Goal: Obtain resource: Download file/media

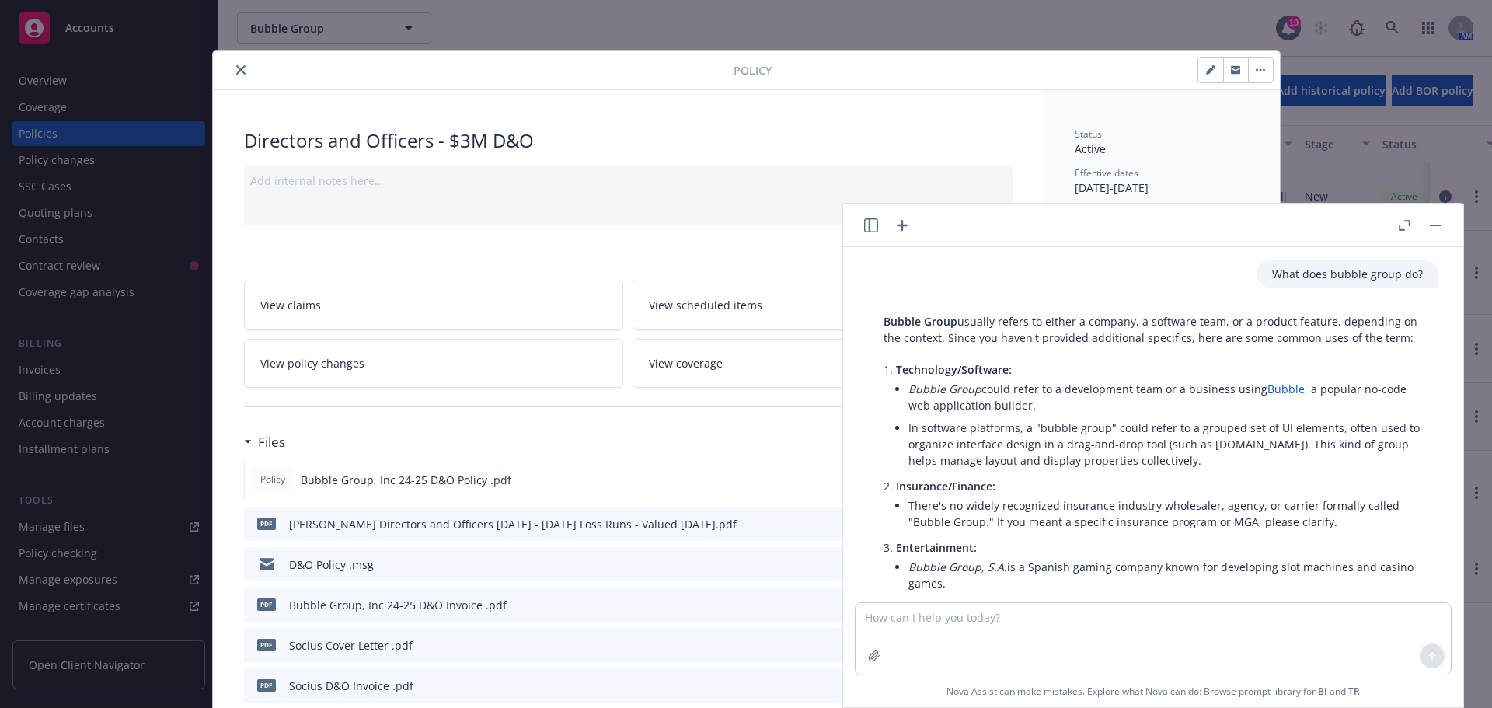
click at [236, 70] on icon "close" at bounding box center [240, 69] width 9 height 9
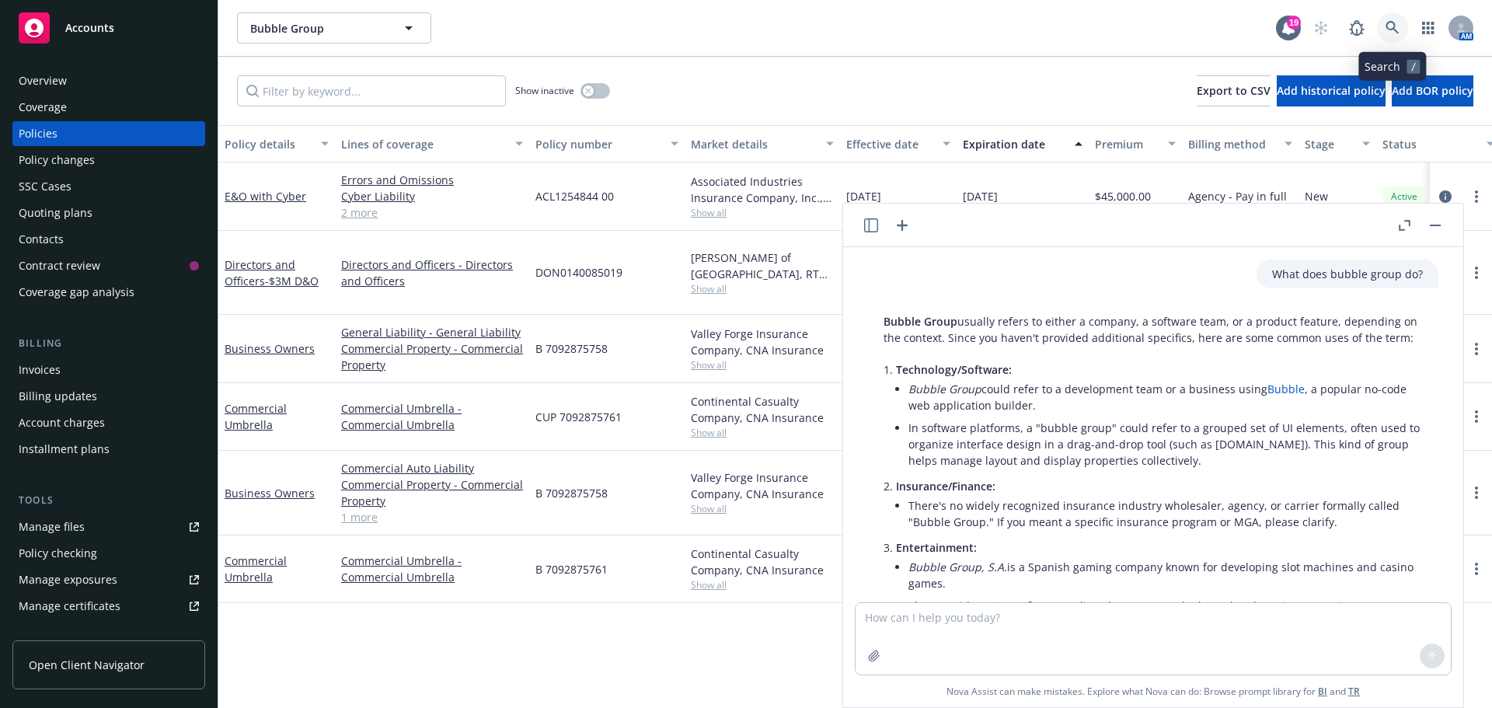
click at [1397, 26] on icon at bounding box center [1393, 28] width 14 height 14
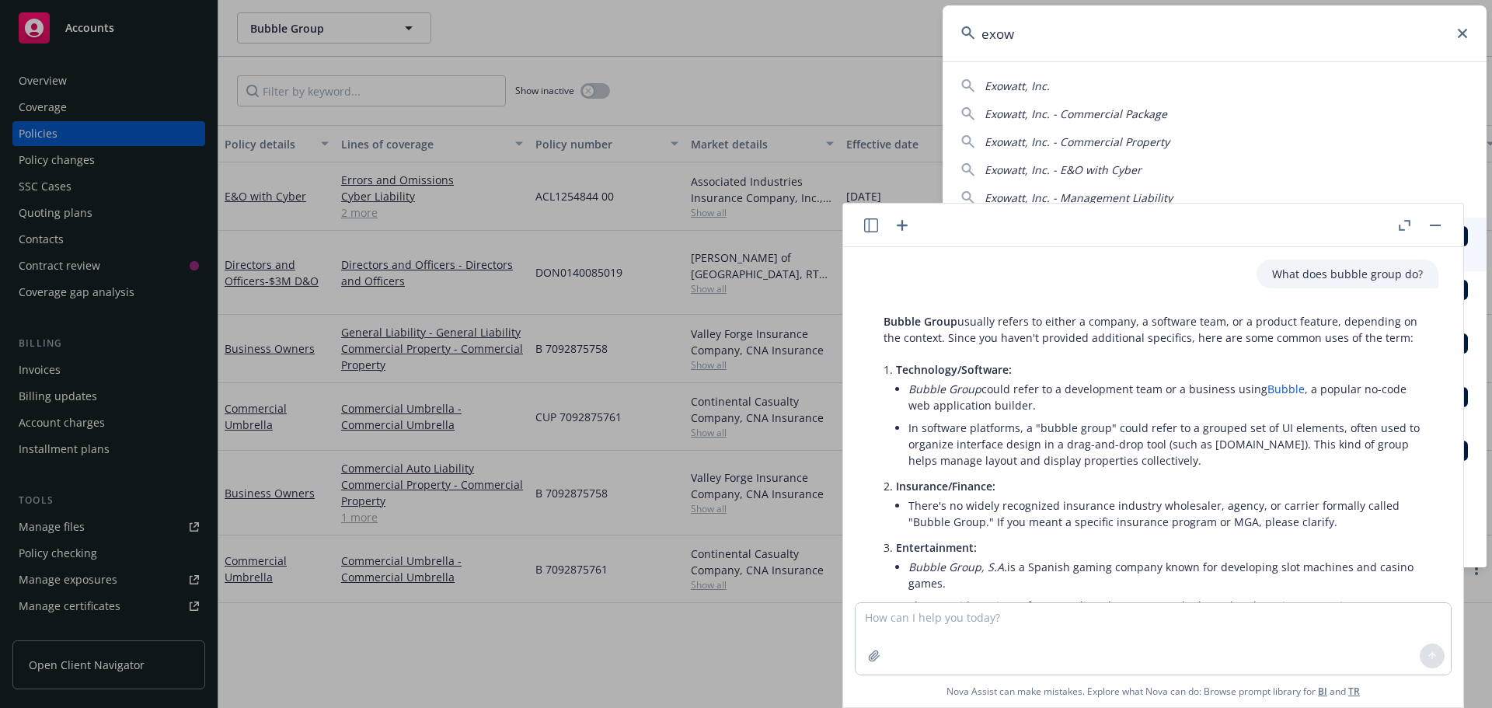
click at [1051, 198] on span "Exowatt, Inc. - Management Liability" at bounding box center [1079, 197] width 188 height 15
type input "Exowatt, Inc. - Management Liability"
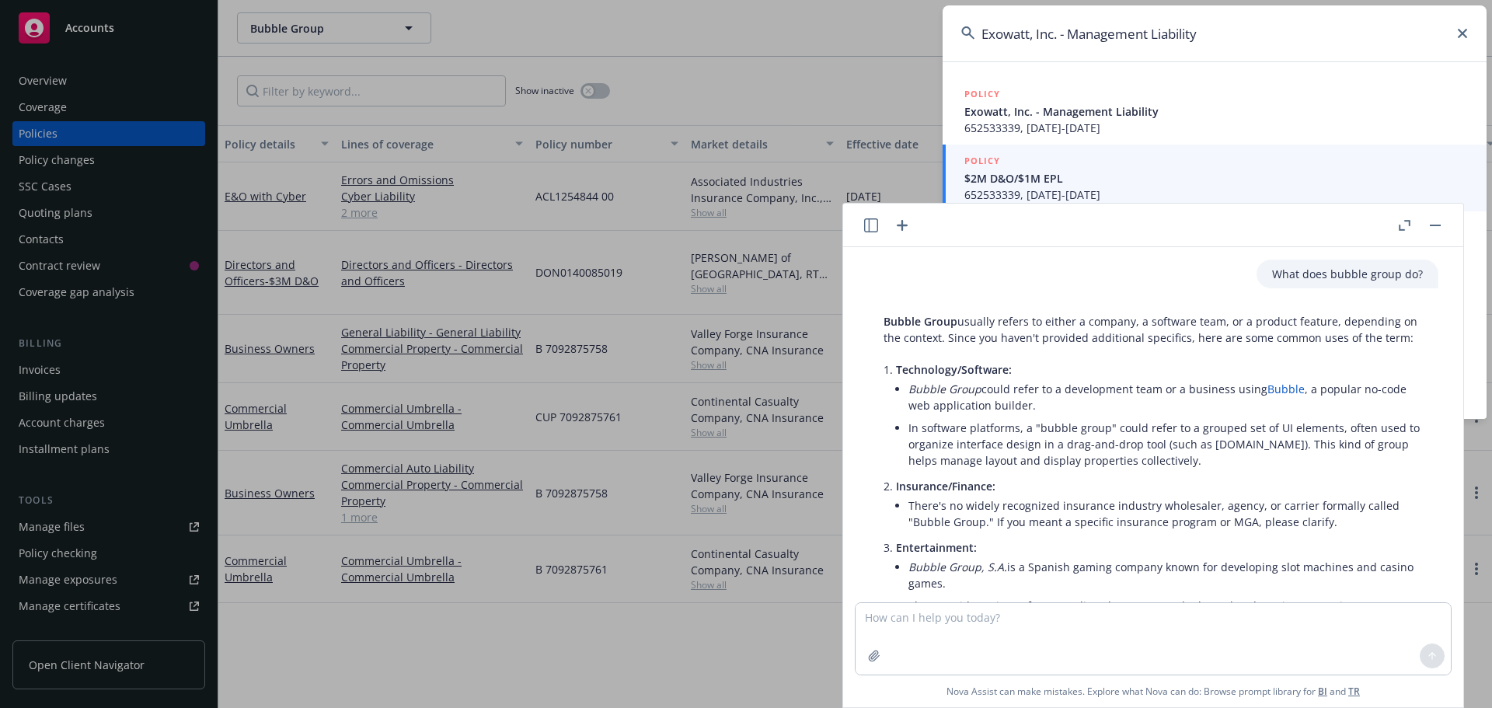
click at [1440, 225] on rect "button" at bounding box center [1435, 226] width 11 height 2
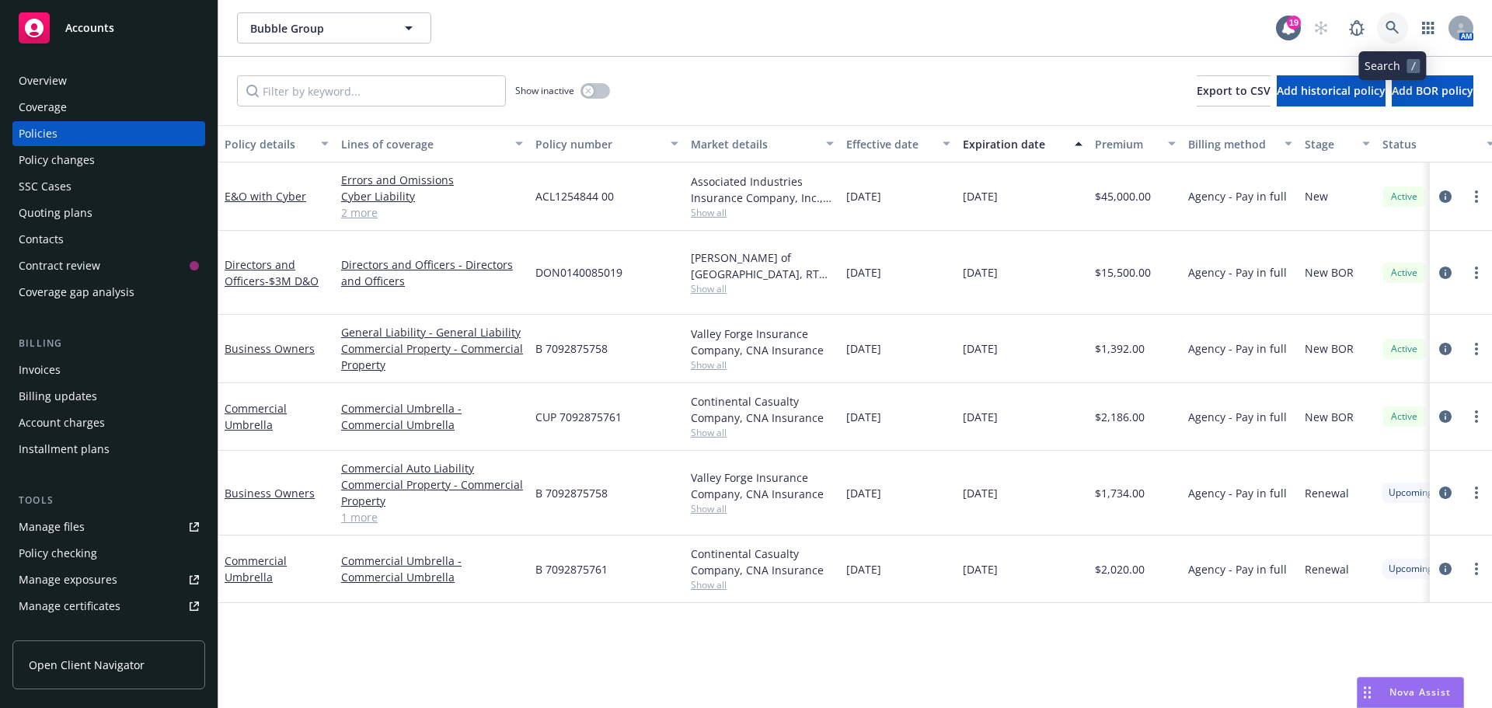
click at [1396, 30] on icon at bounding box center [1393, 28] width 14 height 14
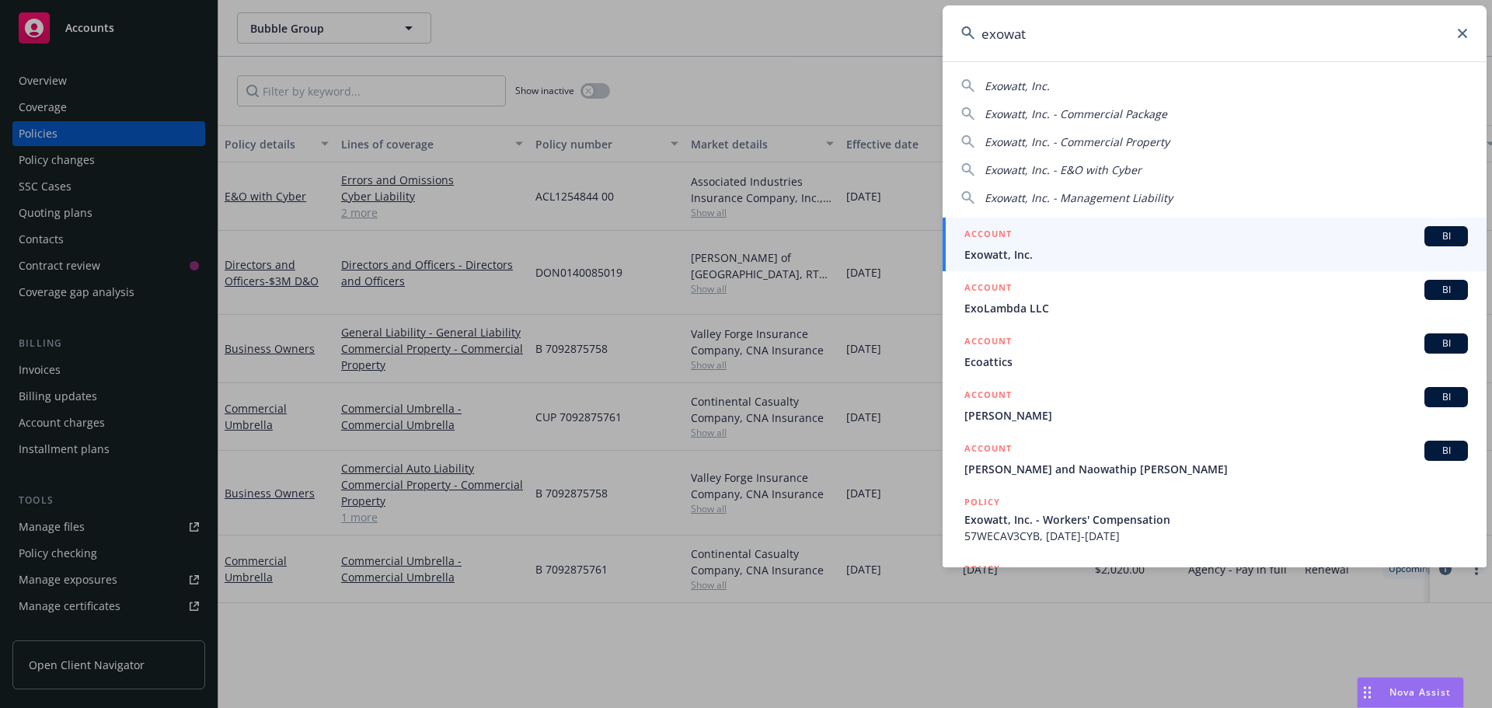
type input "exowat"
click at [1431, 236] on span "BI" at bounding box center [1446, 236] width 31 height 14
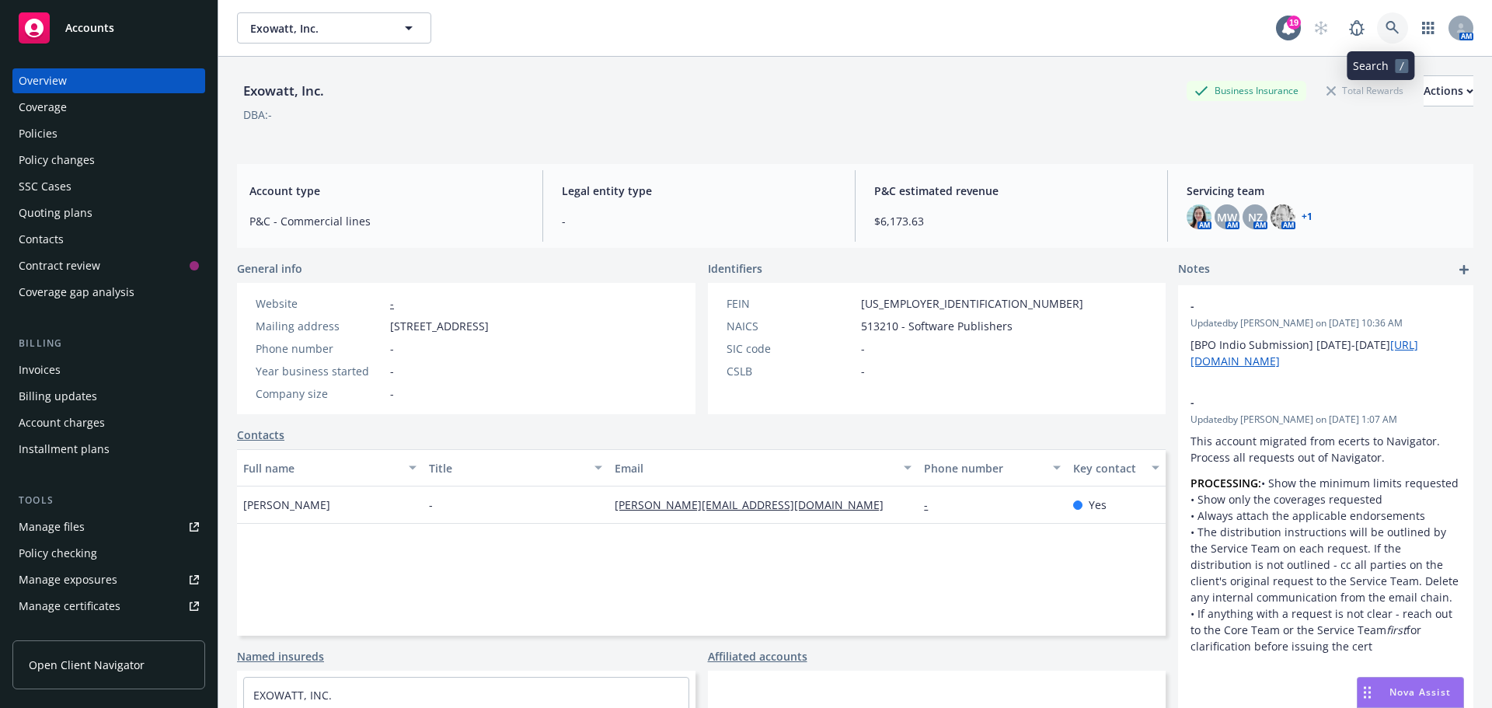
click at [1386, 31] on icon at bounding box center [1393, 28] width 14 height 14
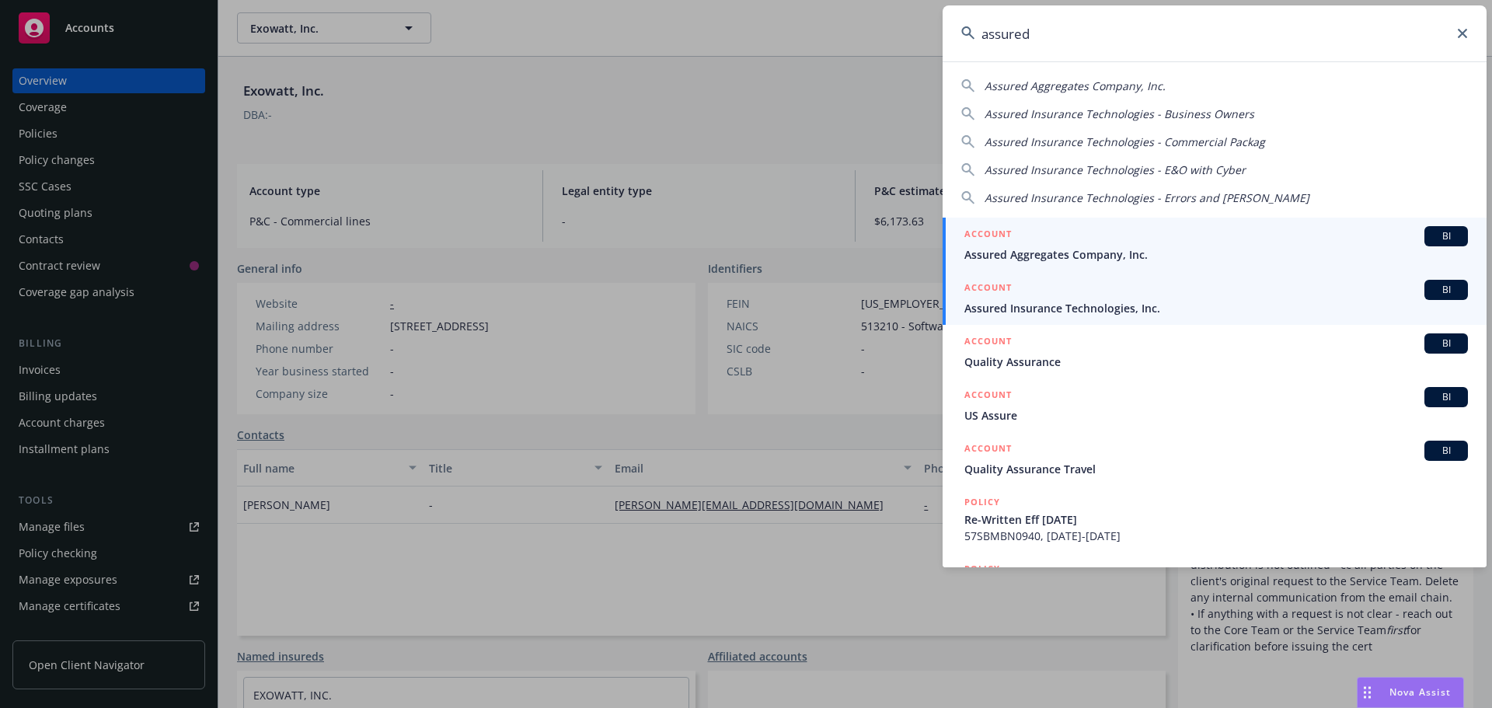
type input "assured"
click at [1431, 289] on span "BI" at bounding box center [1446, 290] width 31 height 14
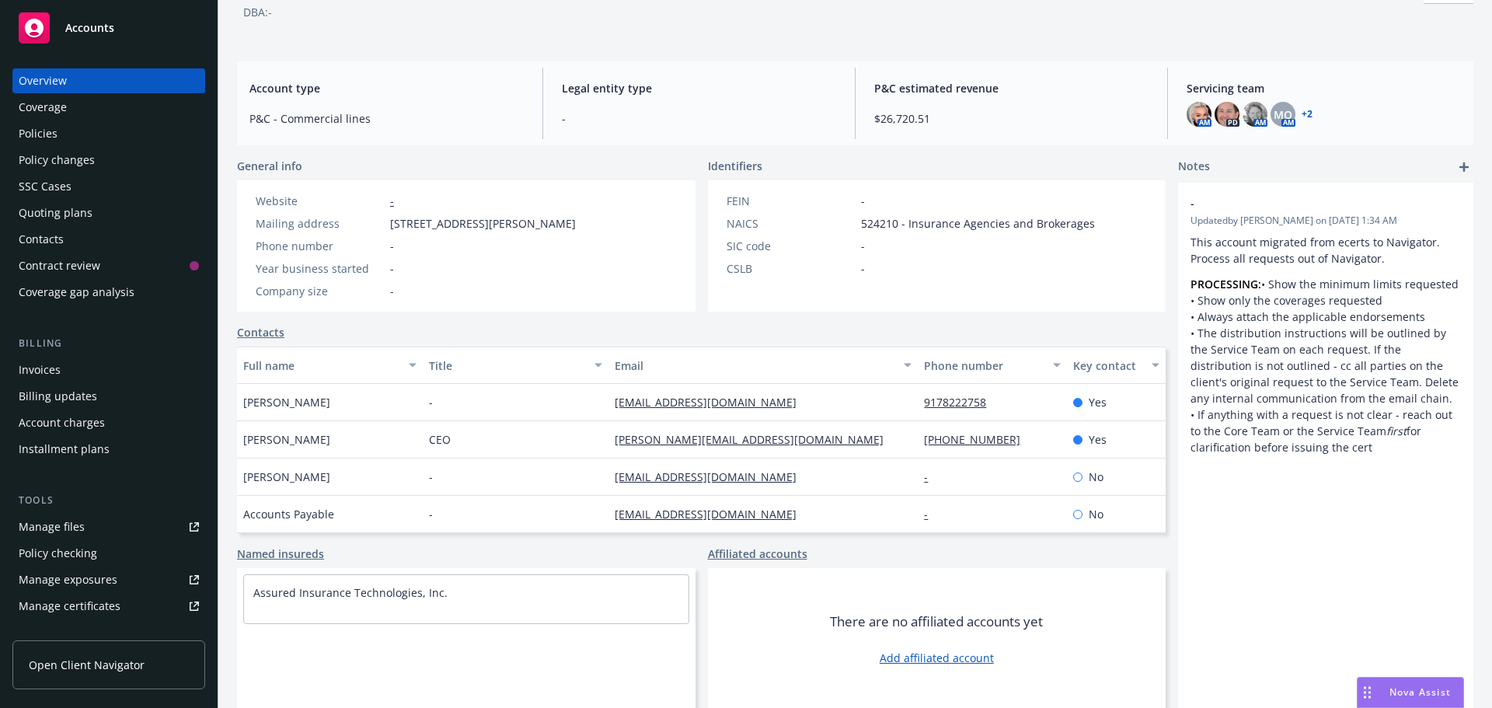
scroll to position [105, 0]
click at [41, 135] on div "Policies" at bounding box center [38, 133] width 39 height 25
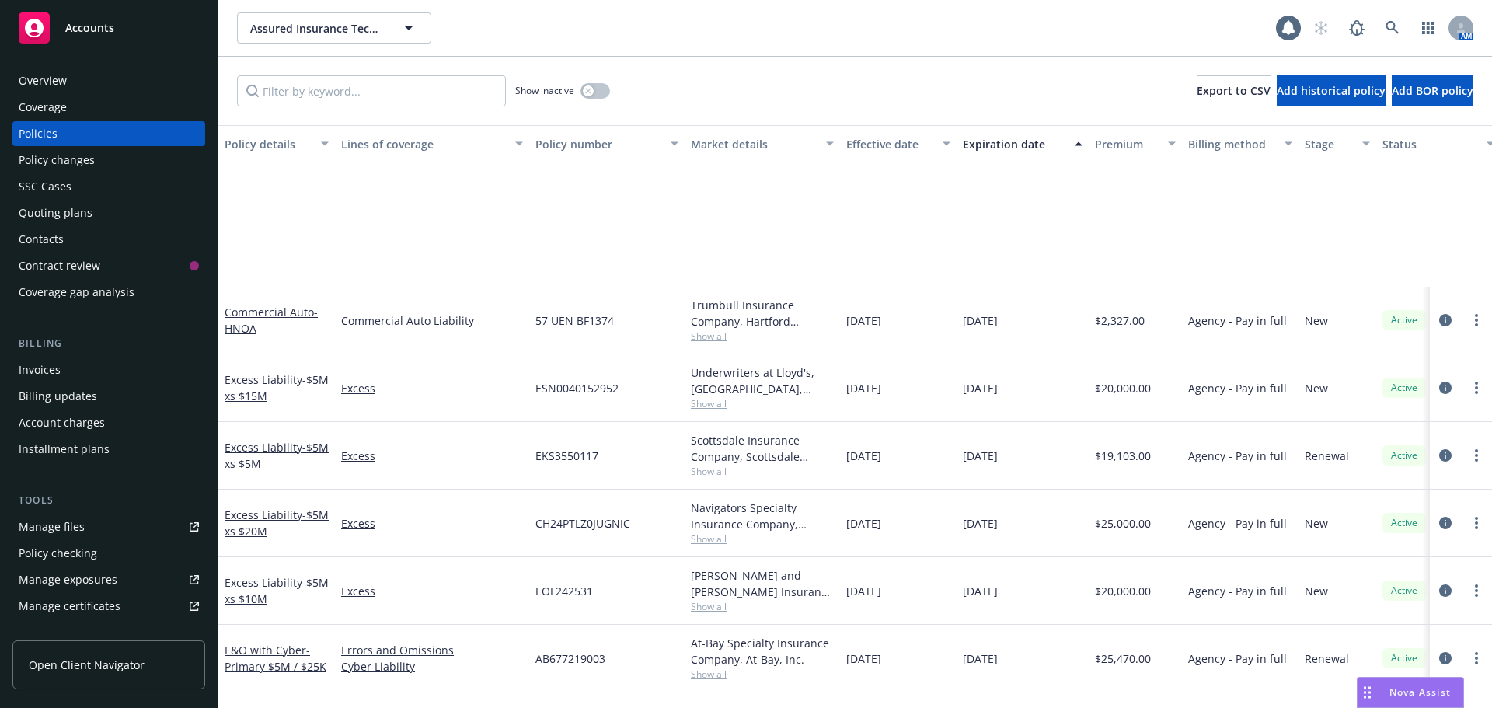
scroll to position [218, 0]
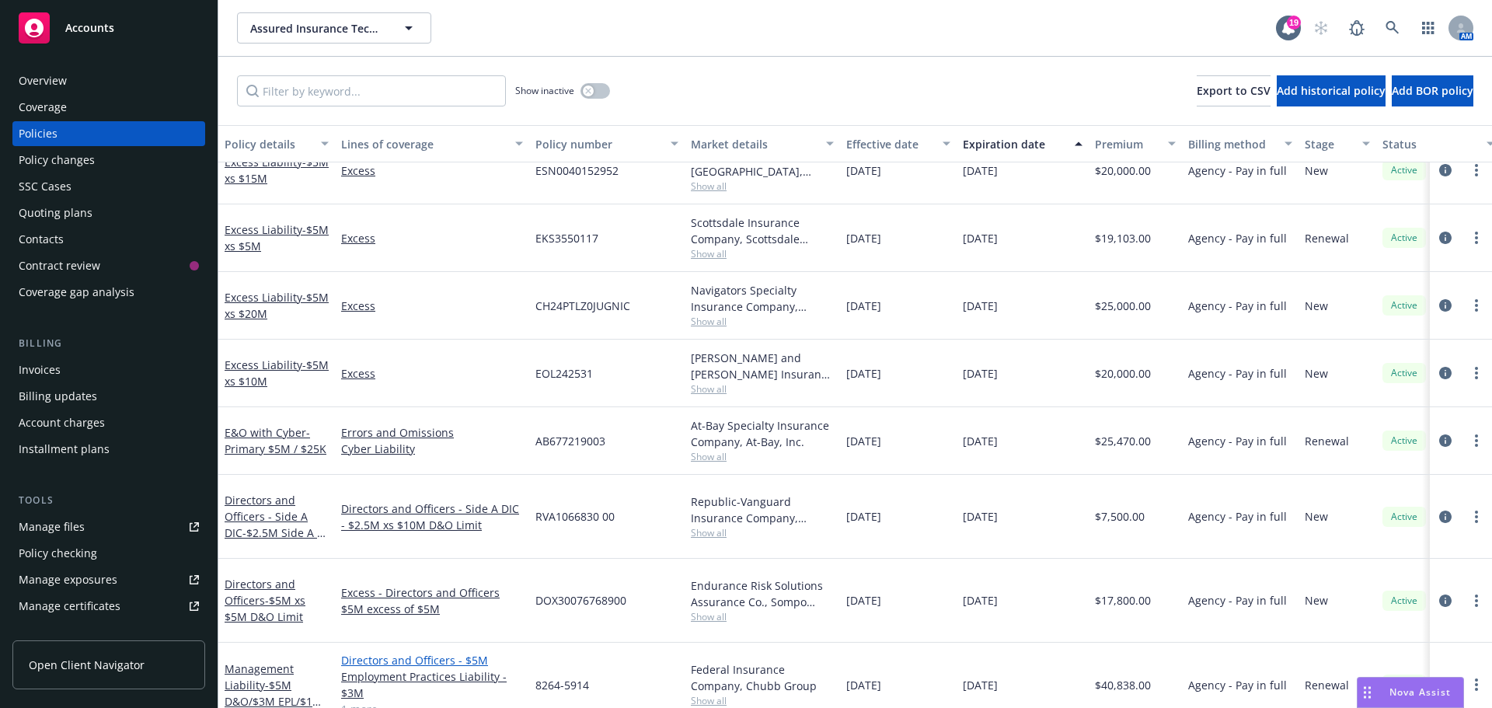
click at [379, 652] on link "Directors and Officers - $5M" at bounding box center [432, 660] width 182 height 16
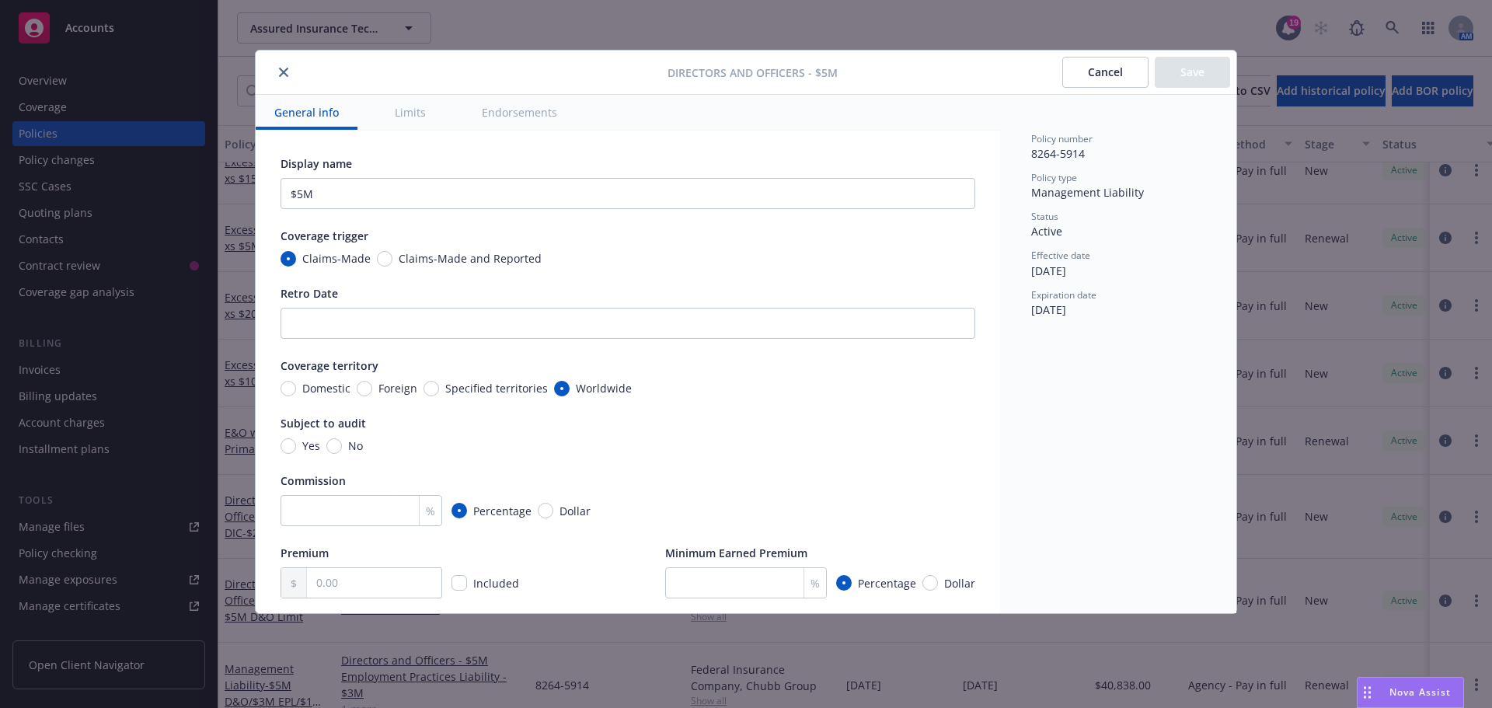
click at [282, 73] on icon "close" at bounding box center [283, 72] width 9 height 9
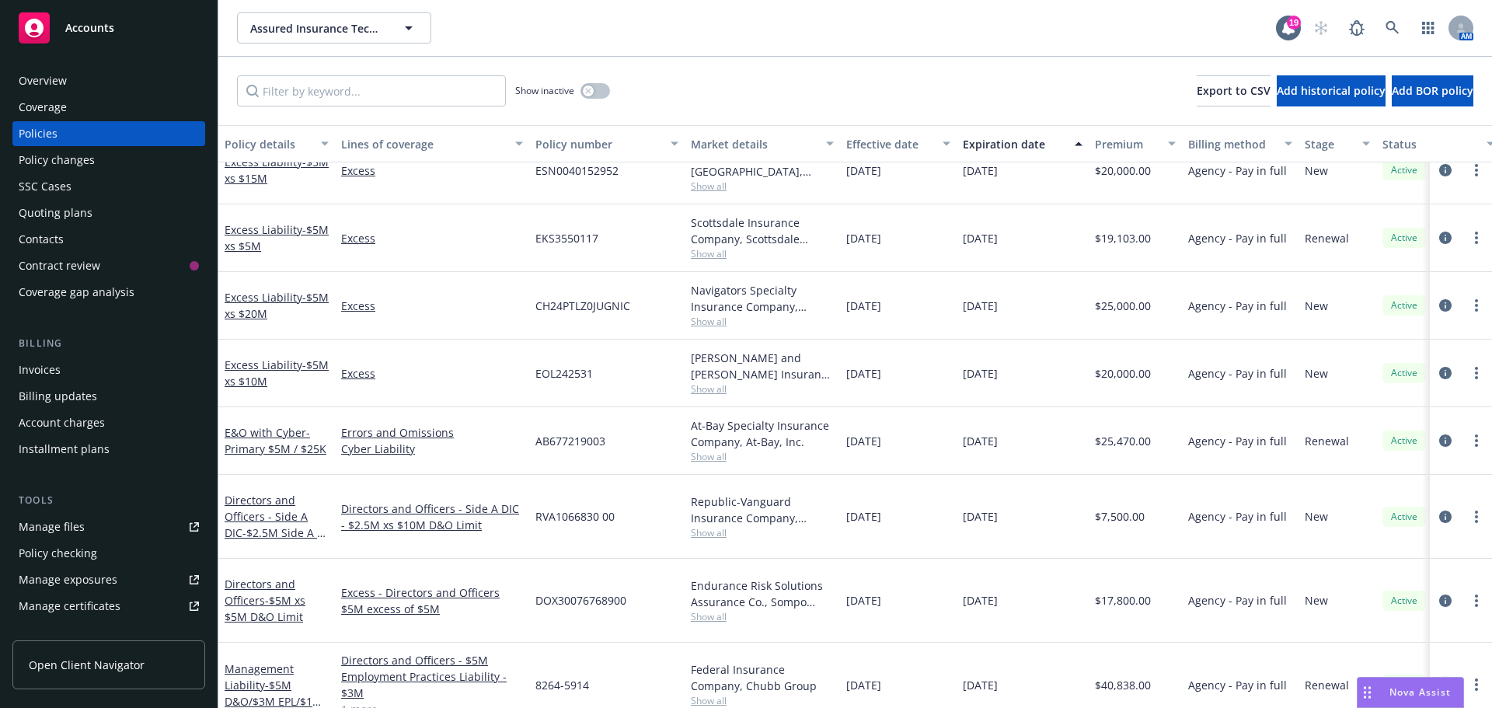
click at [1440, 679] on icon "circleInformation" at bounding box center [1446, 685] width 12 height 12
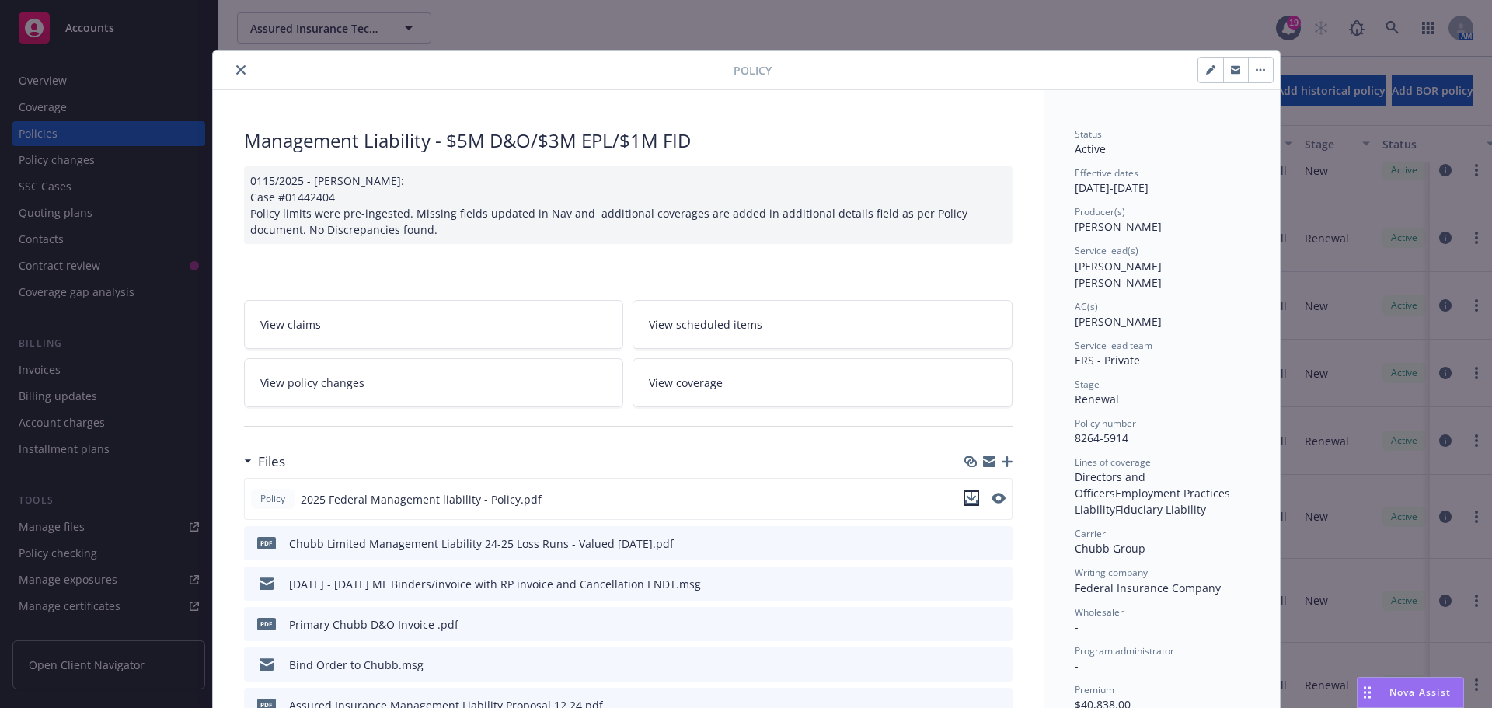
click at [967, 498] on icon "download file" at bounding box center [971, 496] width 10 height 9
click at [236, 68] on icon "close" at bounding box center [240, 69] width 9 height 9
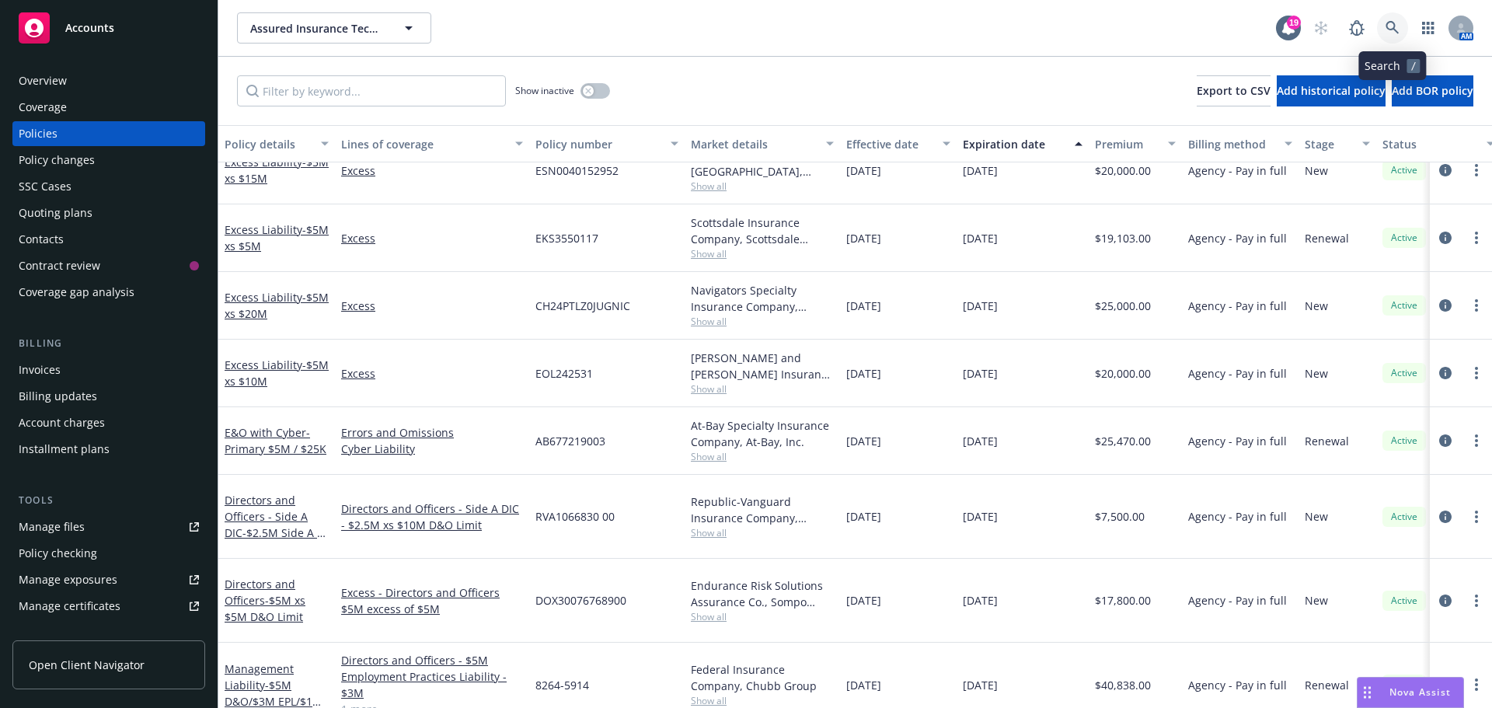
click at [1392, 25] on icon at bounding box center [1393, 28] width 14 height 14
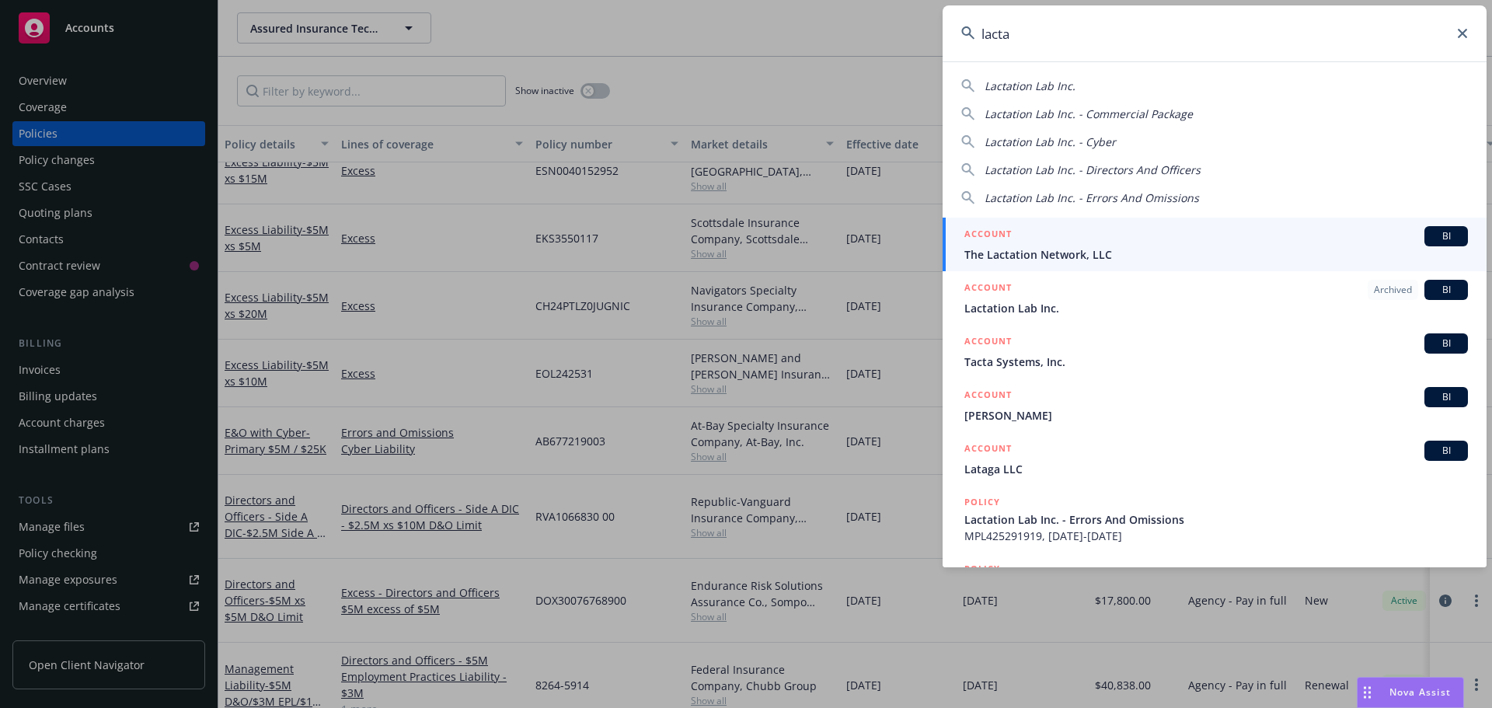
type input "lacta"
click at [1431, 233] on span "BI" at bounding box center [1446, 236] width 31 height 14
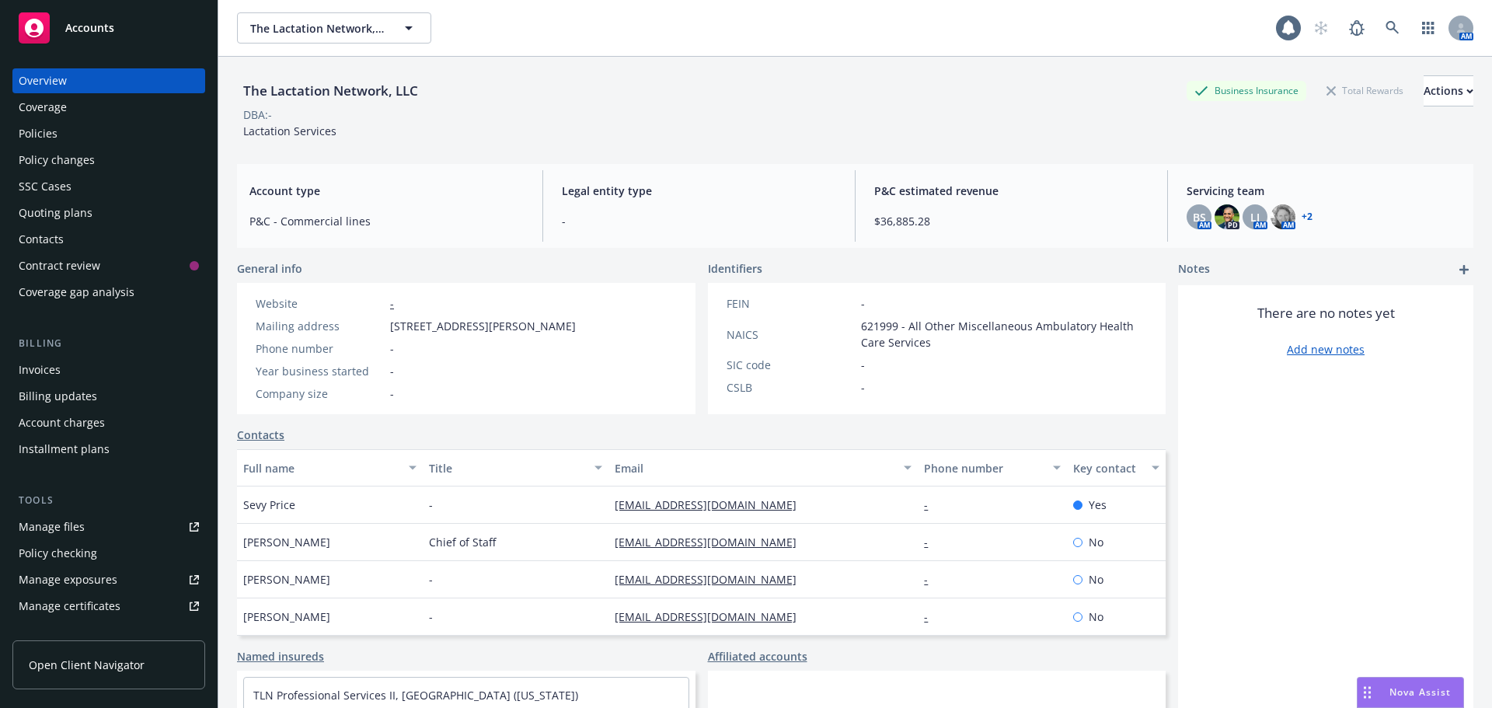
click at [34, 136] on div "Policies" at bounding box center [38, 133] width 39 height 25
